Goal: Information Seeking & Learning: Learn about a topic

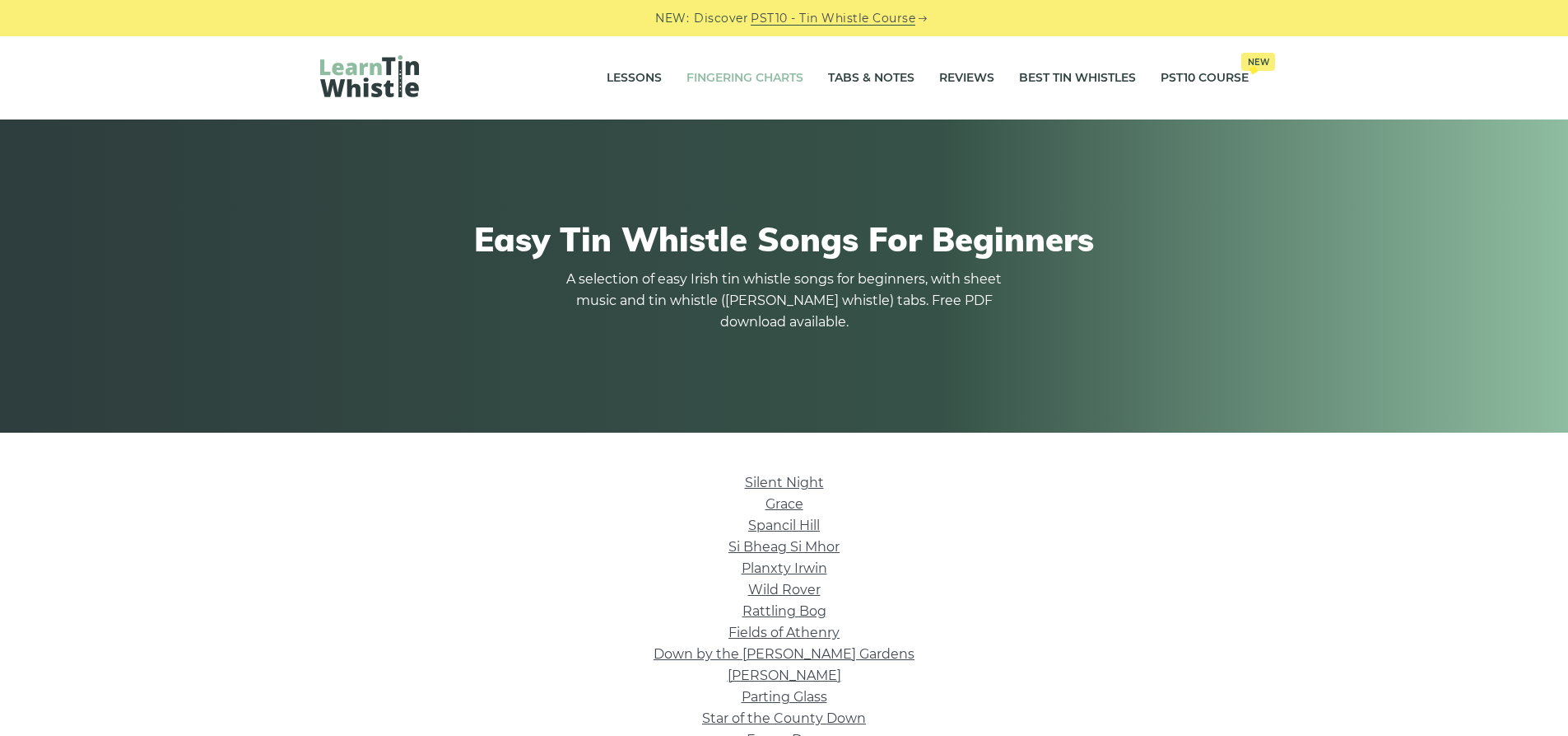
click at [721, 76] on link "Fingering Charts" at bounding box center [745, 78] width 117 height 41
click at [781, 479] on link "Silent Night" at bounding box center [785, 482] width 79 height 16
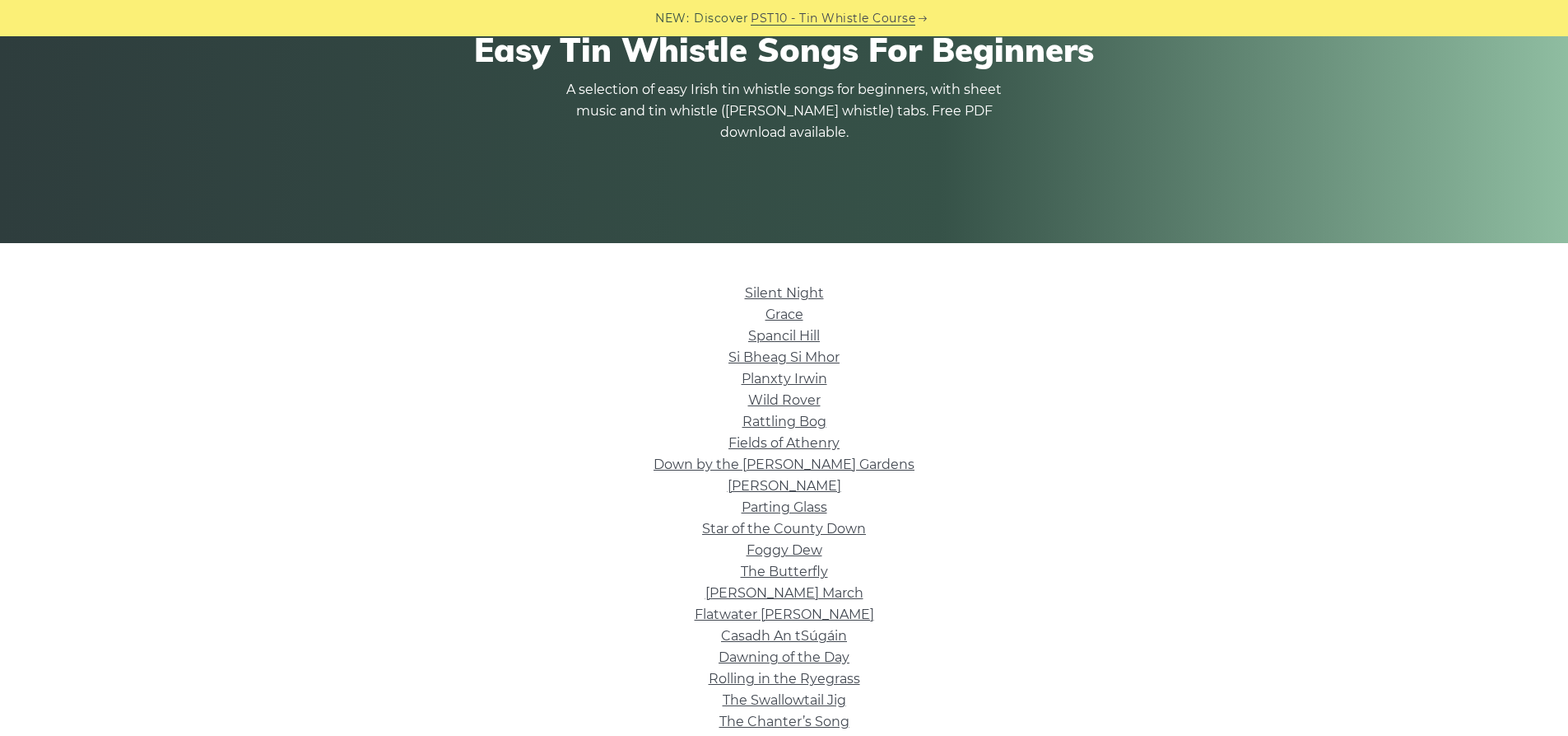
scroll to position [190, 0]
click at [794, 319] on link "Grace" at bounding box center [784, 314] width 37 height 16
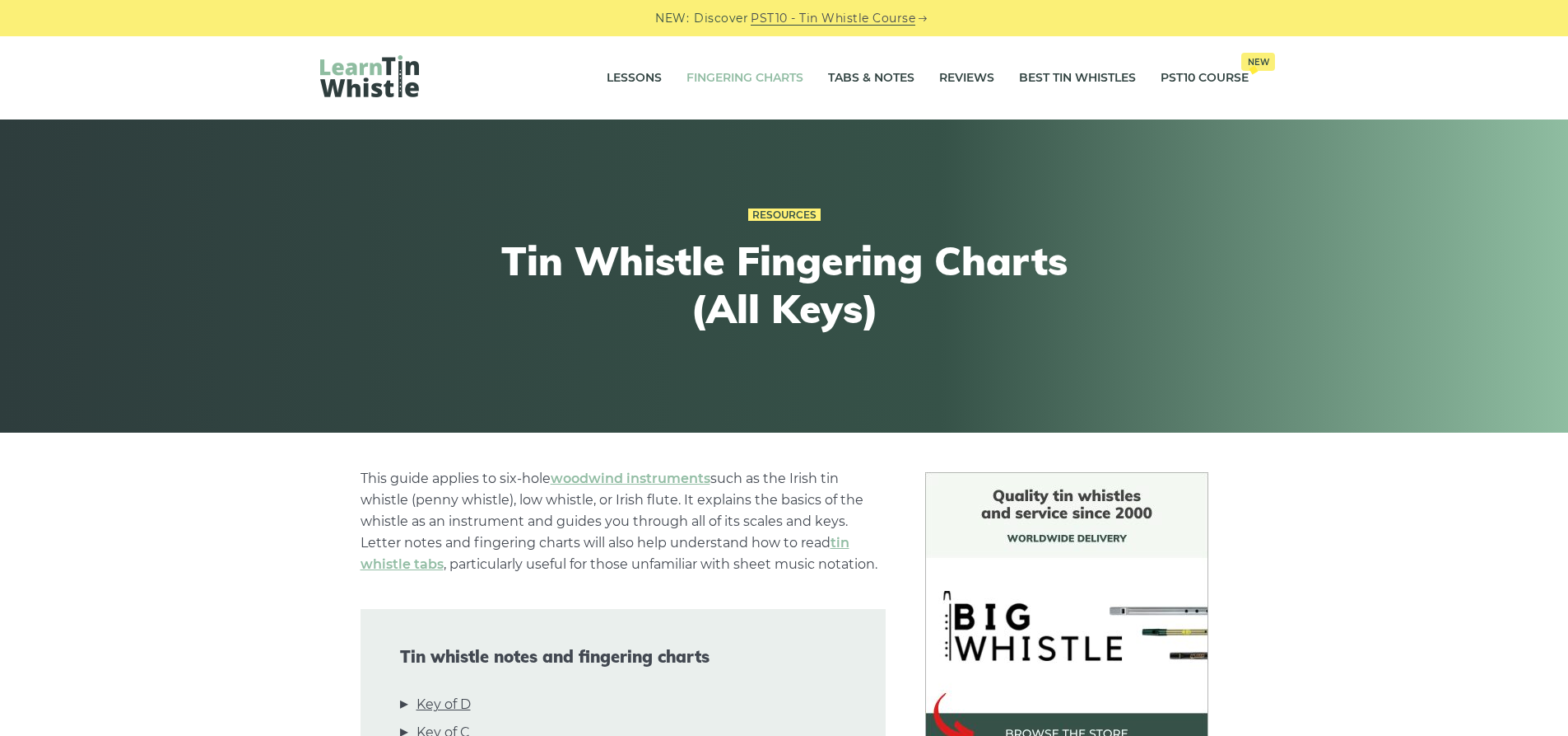
scroll to position [356, 0]
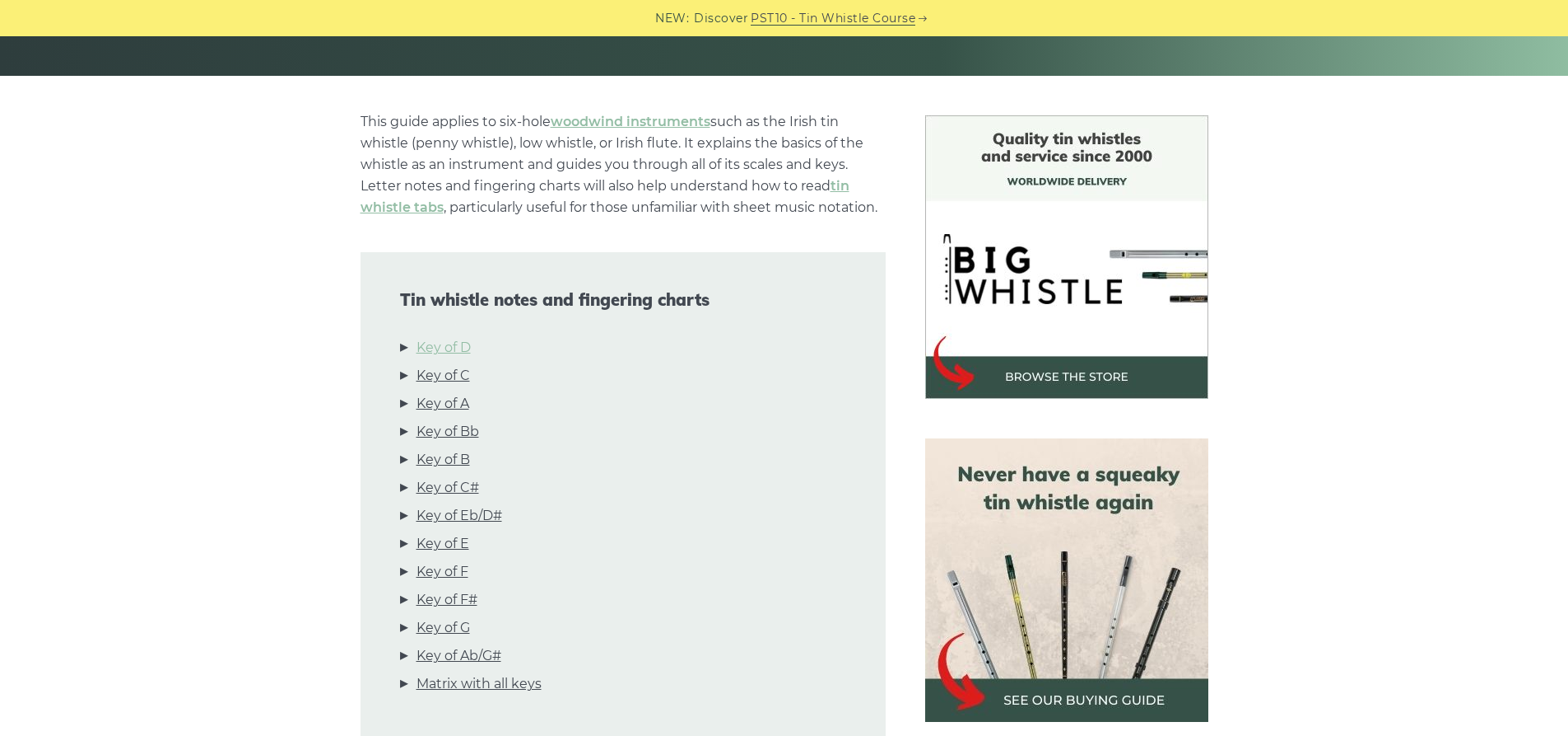
click at [444, 349] on link "Key of D" at bounding box center [443, 347] width 54 height 22
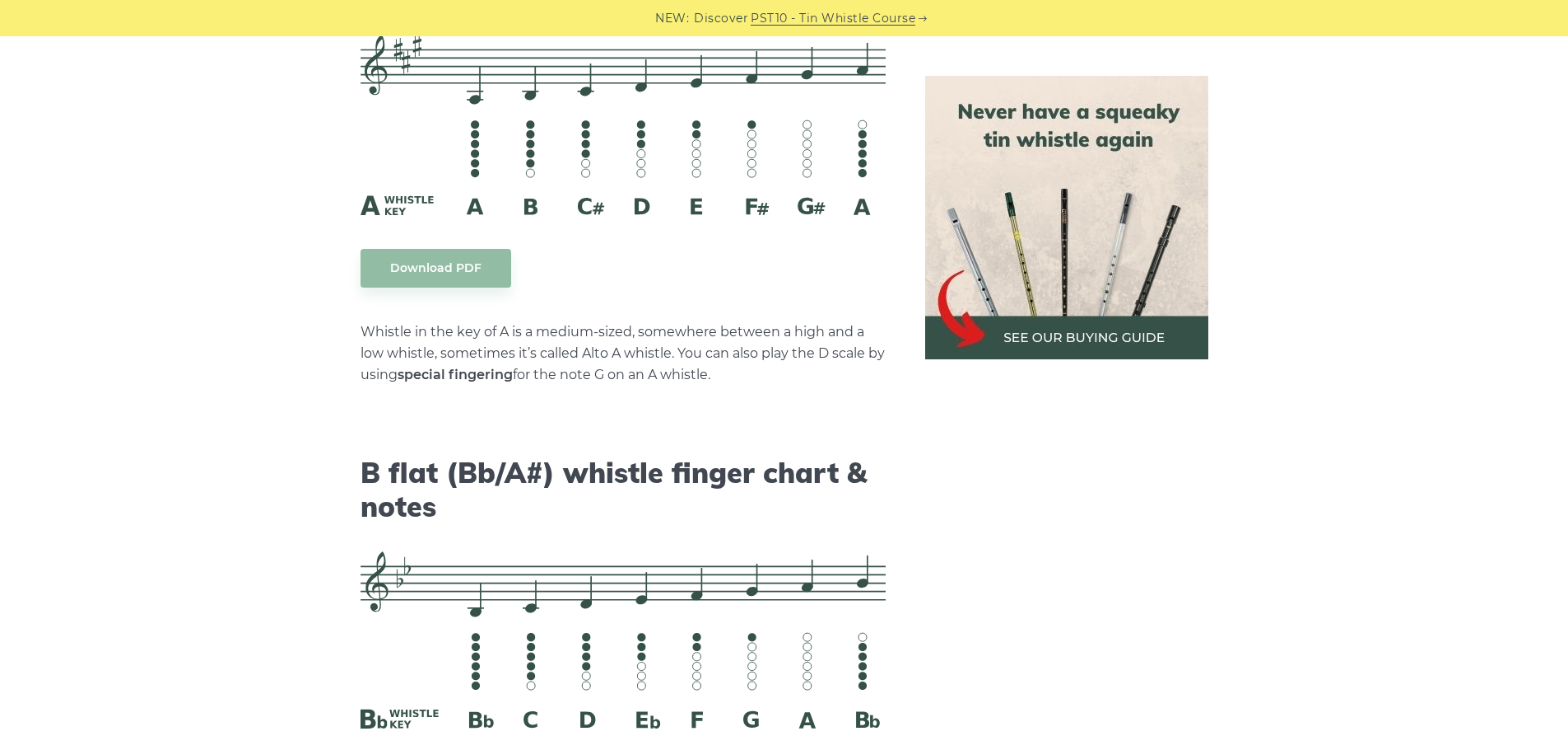
scroll to position [4723, 0]
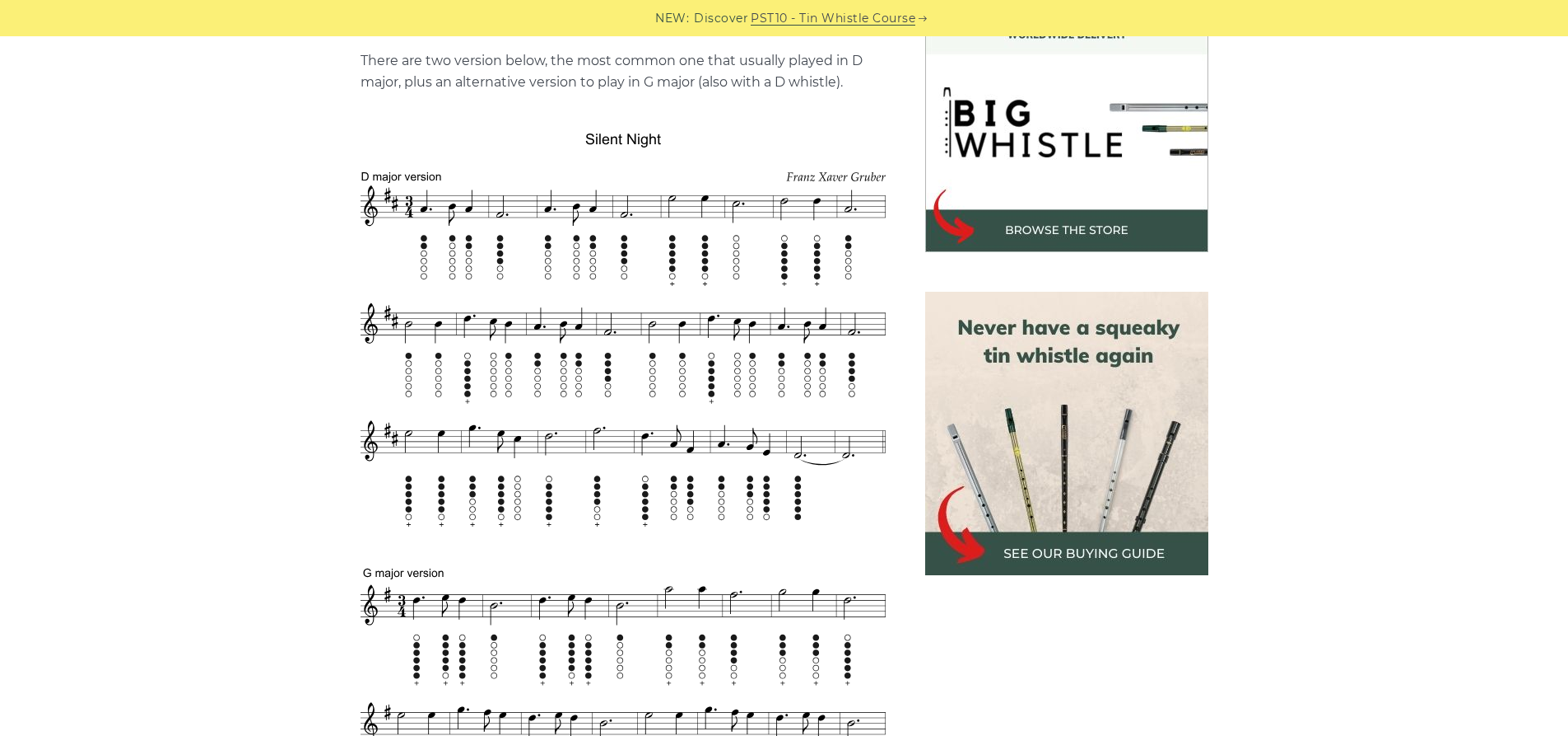
scroll to position [514, 0]
